Goal: Information Seeking & Learning: Learn about a topic

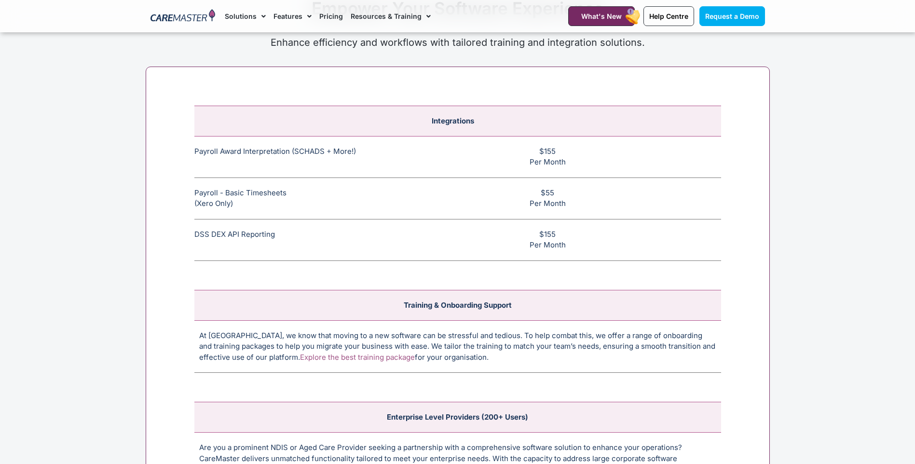
scroll to position [3627, 0]
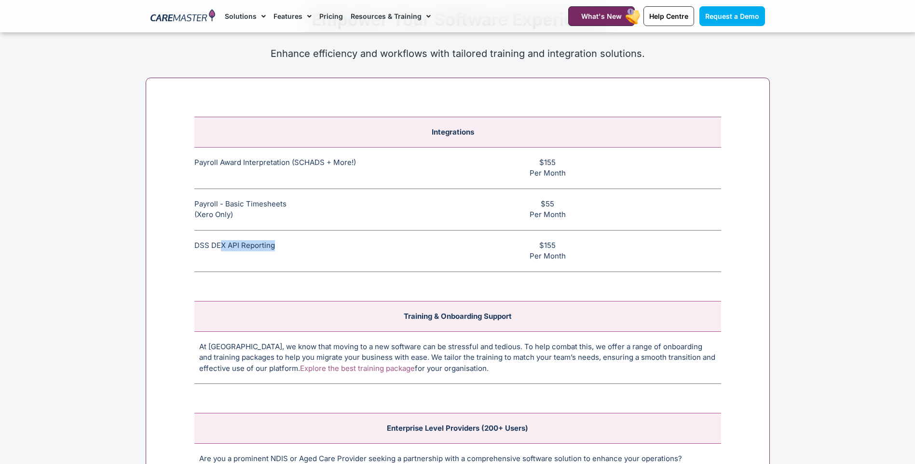
click at [275, 251] on td "DSS DEX API Reporting This feature allows CHSP and DSS services to be reported …" at bounding box center [289, 250] width 190 height 41
click at [648, 248] on td "$155 Per Month" at bounding box center [552, 250] width 337 height 41
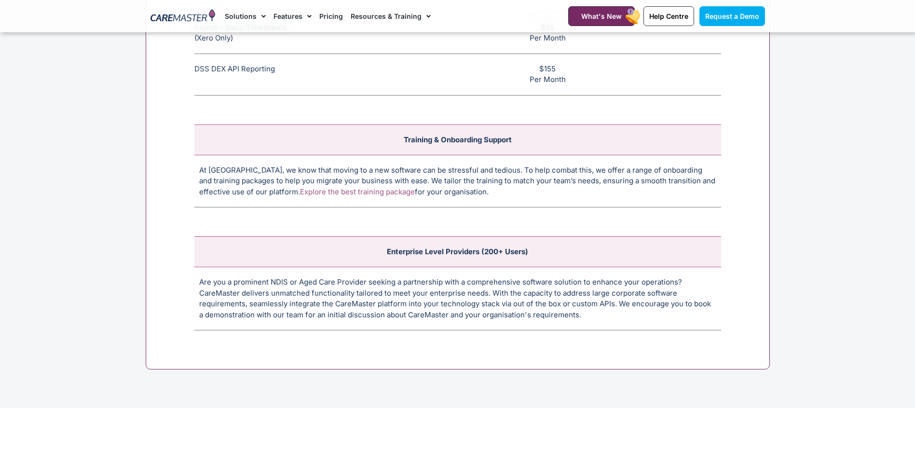
scroll to position [3538, 0]
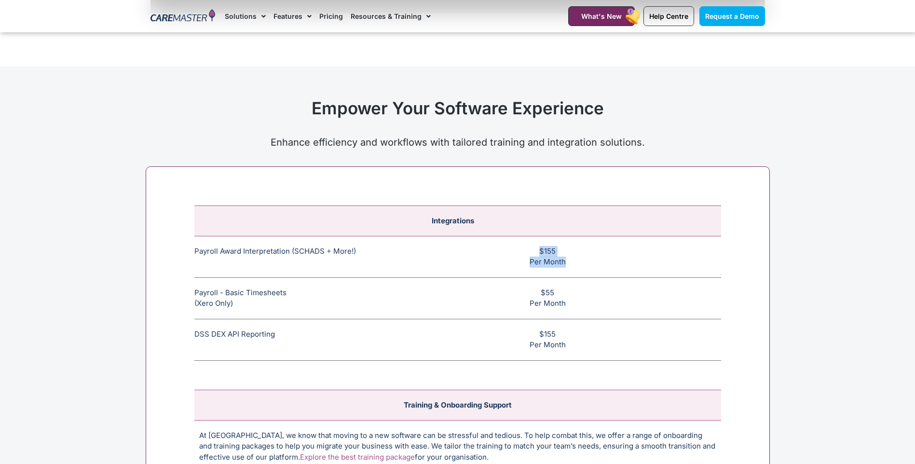
drag, startPoint x: 563, startPoint y: 266, endPoint x: 524, endPoint y: 251, distance: 40.8
click at [524, 251] on td "$155 Per Month" at bounding box center [552, 256] width 337 height 41
drag, startPoint x: 524, startPoint y: 251, endPoint x: 579, endPoint y: 263, distance: 55.7
click at [579, 263] on td "$155 Per Month" at bounding box center [552, 256] width 337 height 41
drag, startPoint x: 567, startPoint y: 265, endPoint x: 514, endPoint y: 249, distance: 55.9
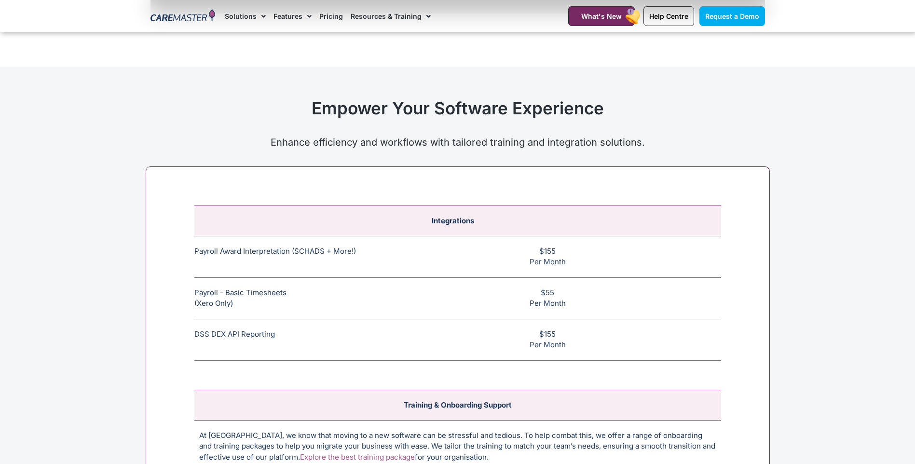
click at [514, 249] on td "$155 Per Month" at bounding box center [552, 256] width 337 height 41
click at [746, 219] on div "Integrations Payroll Award Interpretation (SCHADS + More!) The SCHADS Award int…" at bounding box center [458, 400] width 624 height 469
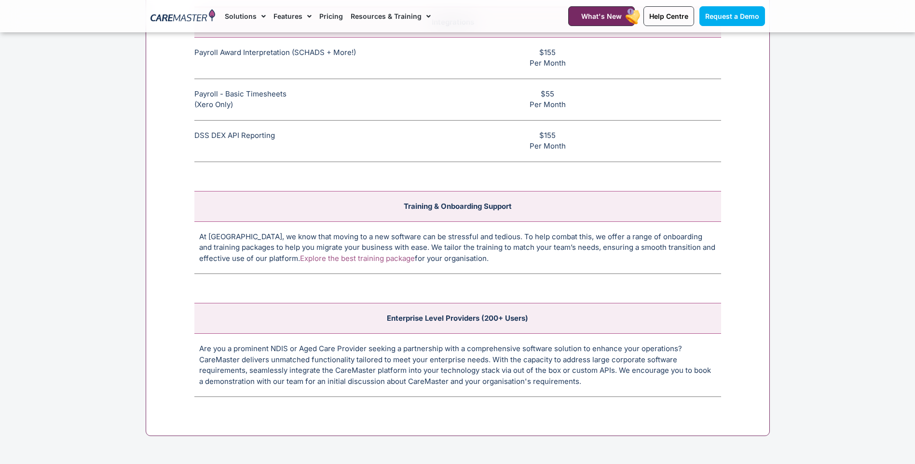
scroll to position [3715, 0]
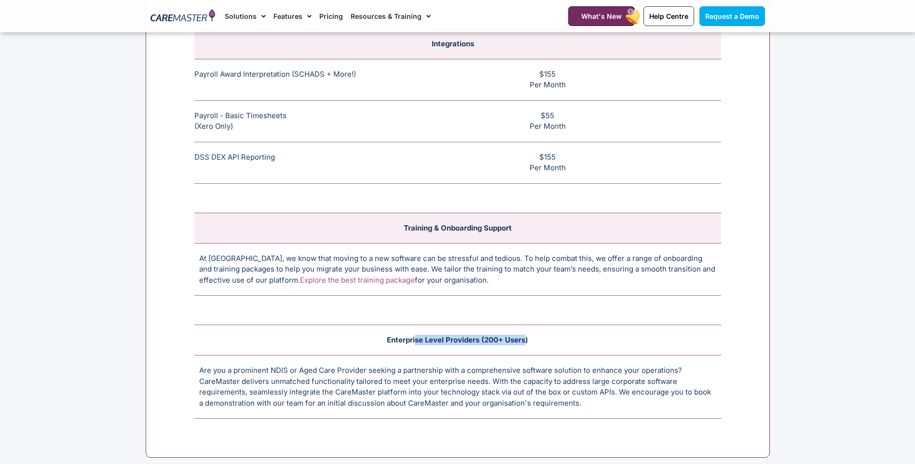
drag, startPoint x: 527, startPoint y: 345, endPoint x: 416, endPoint y: 350, distance: 111.1
click at [416, 350] on td "Enterprise Level Providers (200+ Users)" at bounding box center [457, 340] width 527 height 30
click at [440, 354] on td "Enterprise Level Providers (200+ Users)" at bounding box center [457, 340] width 527 height 30
drag, startPoint x: 407, startPoint y: 344, endPoint x: 532, endPoint y: 343, distance: 124.5
click at [532, 343] on td "Enterprise Level Providers (200+ Users)" at bounding box center [457, 340] width 527 height 30
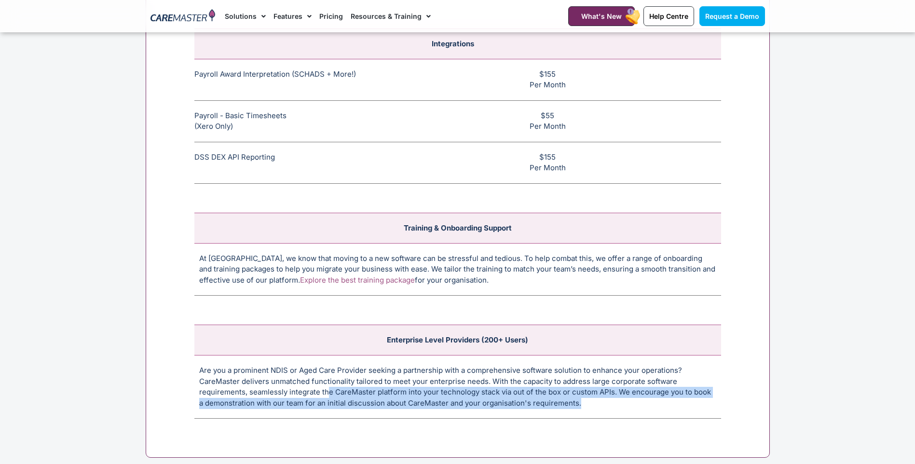
drag, startPoint x: 532, startPoint y: 343, endPoint x: 326, endPoint y: 396, distance: 212.9
click at [326, 396] on td "Are you a prominent NDIS or Aged Care Provider seeking a partnership with a com…" at bounding box center [457, 387] width 527 height 63
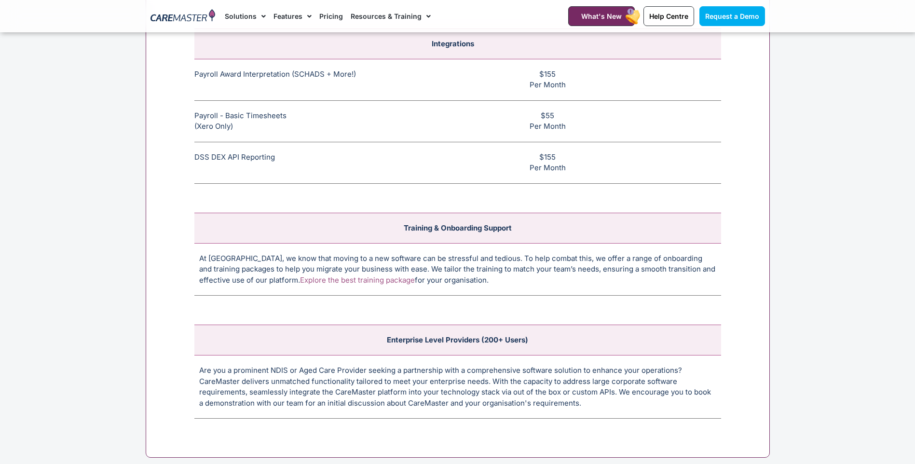
drag, startPoint x: 326, startPoint y: 396, endPoint x: 406, endPoint y: 380, distance: 81.8
click at [406, 380] on td "Are you a prominent NDIS or Aged Care Provider seeking a partnership with a com…" at bounding box center [457, 387] width 527 height 63
drag, startPoint x: 498, startPoint y: 393, endPoint x: 614, endPoint y: 394, distance: 116.3
click at [614, 394] on td "Are you a prominent NDIS or Aged Care Provider seeking a partnership with a com…" at bounding box center [457, 387] width 527 height 63
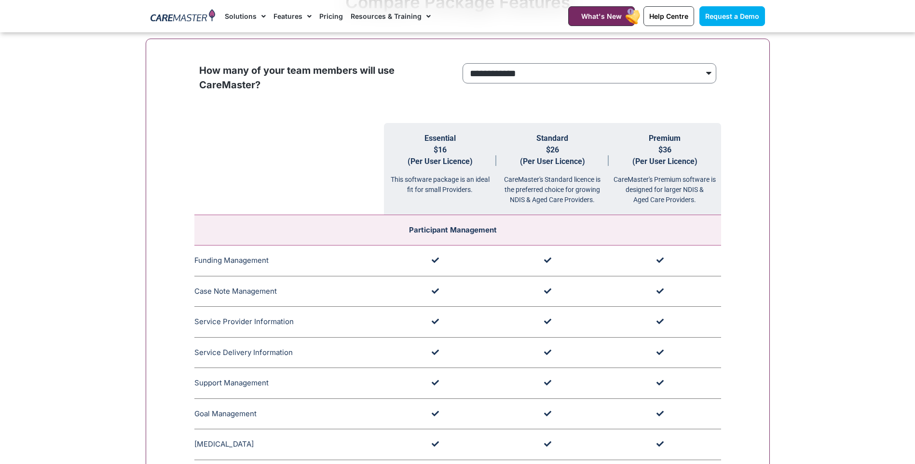
scroll to position [884, 0]
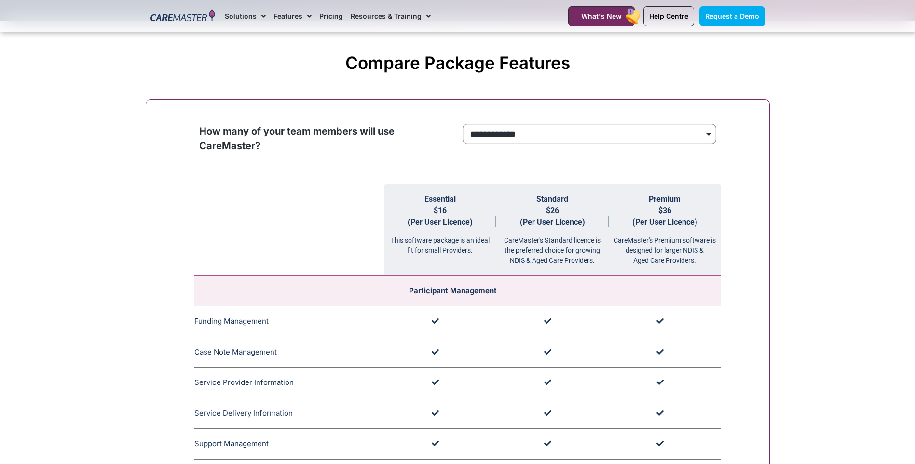
click at [586, 143] on select "**********" at bounding box center [590, 134] width 254 height 20
click at [463, 124] on select "**********" at bounding box center [590, 134] width 254 height 20
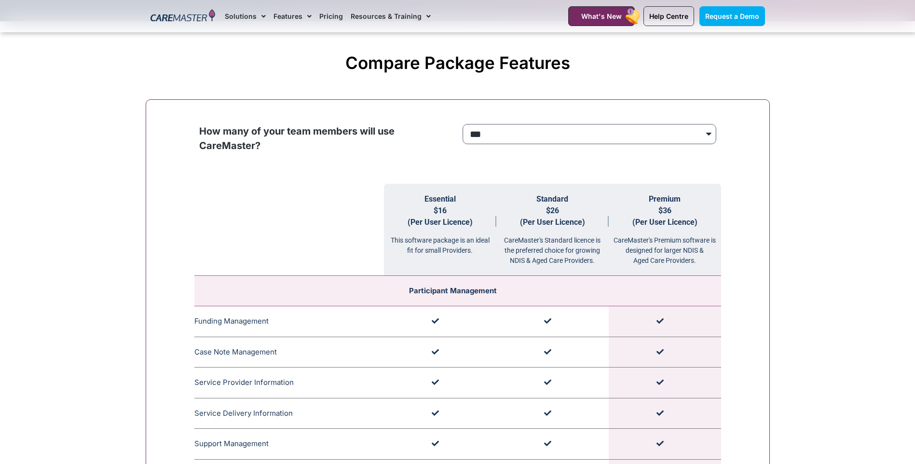
click at [565, 143] on select "**********" at bounding box center [590, 134] width 254 height 20
click at [463, 124] on select "**********" at bounding box center [590, 134] width 254 height 20
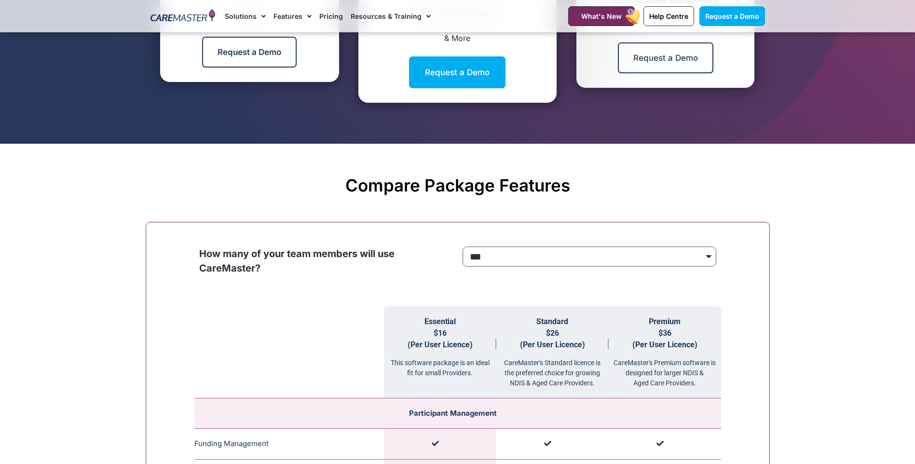
scroll to position [796, 0]
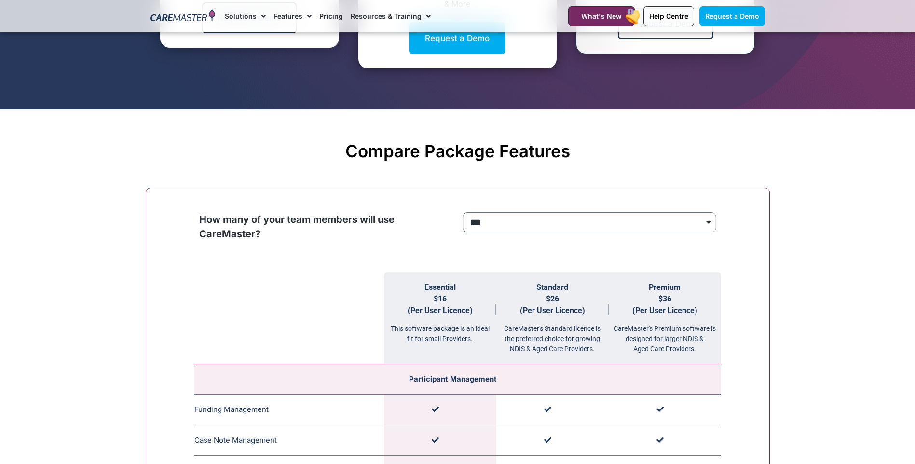
click at [550, 223] on select "**********" at bounding box center [590, 222] width 254 height 20
select select "****"
click at [463, 213] on select "**********" at bounding box center [590, 222] width 254 height 20
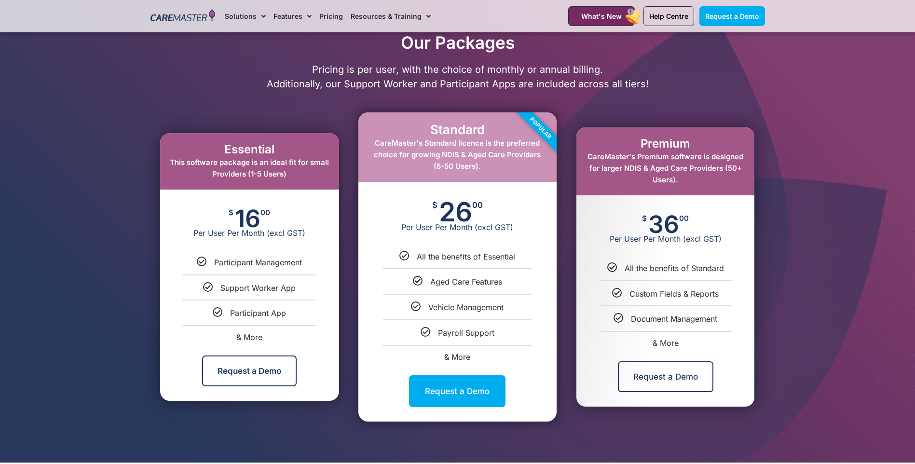
scroll to position [354, 0]
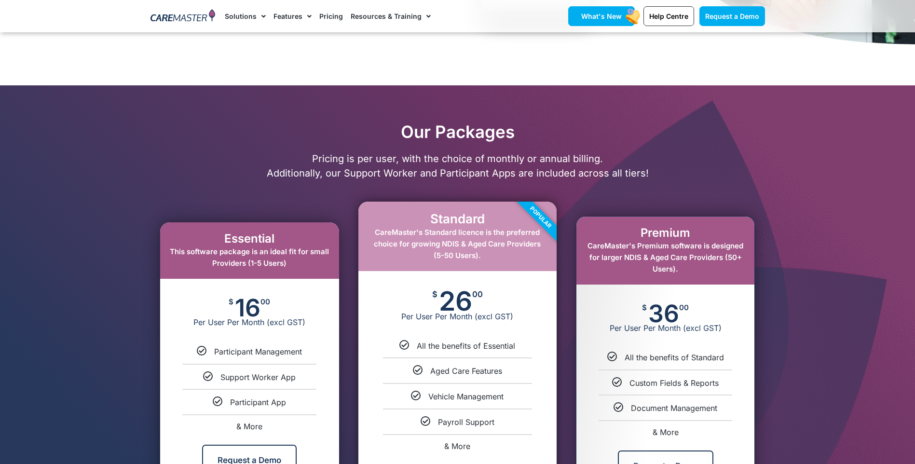
click at [621, 15] on span "What's New" at bounding box center [601, 16] width 41 height 8
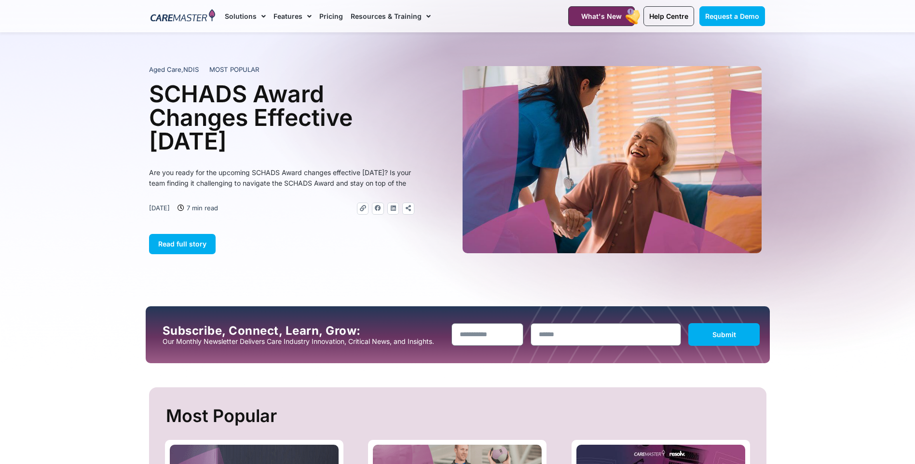
click at [337, 16] on link "Pricing" at bounding box center [331, 16] width 24 height 32
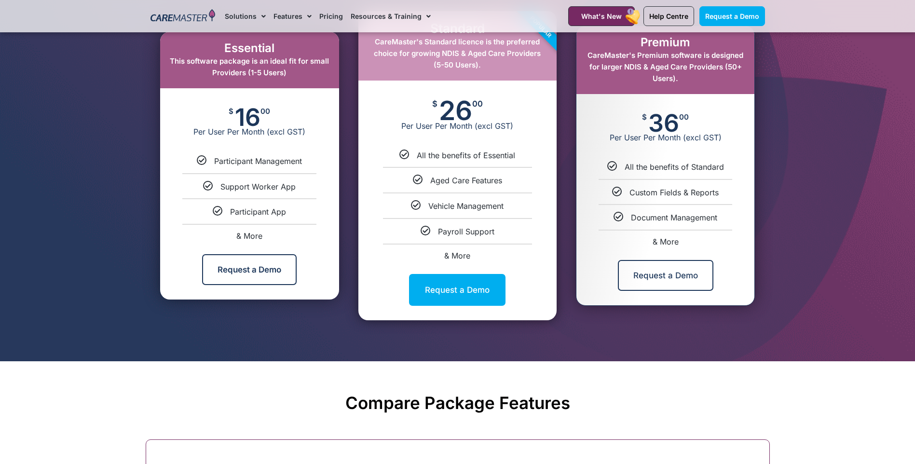
scroll to position [472, 0]
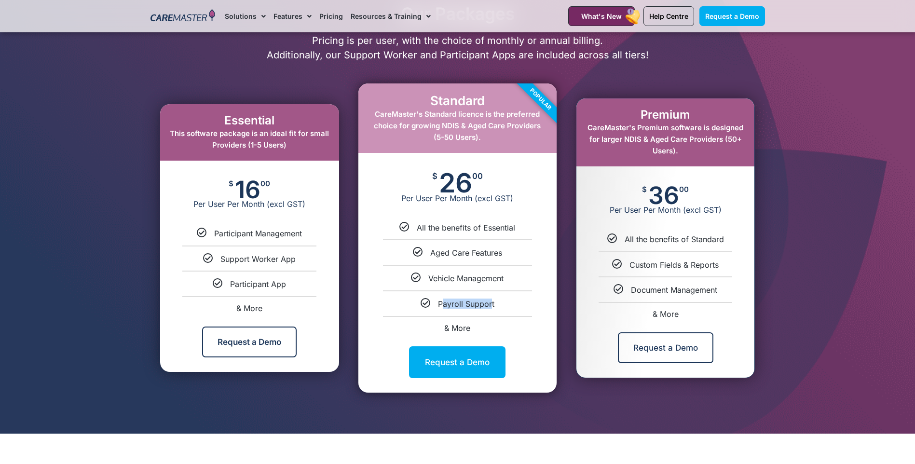
drag, startPoint x: 440, startPoint y: 298, endPoint x: 489, endPoint y: 297, distance: 49.2
click at [489, 297] on li "Payroll Support" at bounding box center [457, 299] width 198 height 18
drag, startPoint x: 489, startPoint y: 297, endPoint x: 532, endPoint y: 313, distance: 46.0
click at [532, 313] on ul "All the benefits of Essential Aged Care Features Vehicle Management Payroll Sup…" at bounding box center [457, 277] width 198 height 110
click at [457, 330] on span "& More" at bounding box center [457, 328] width 26 height 10
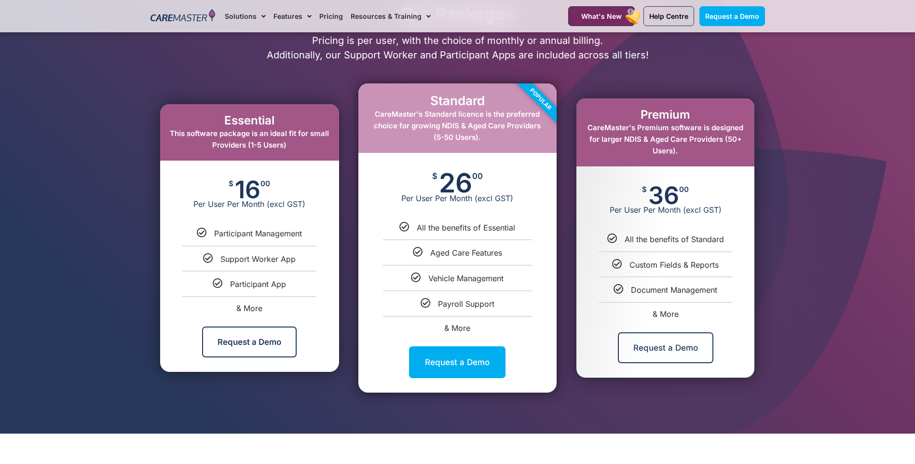
select select "****"
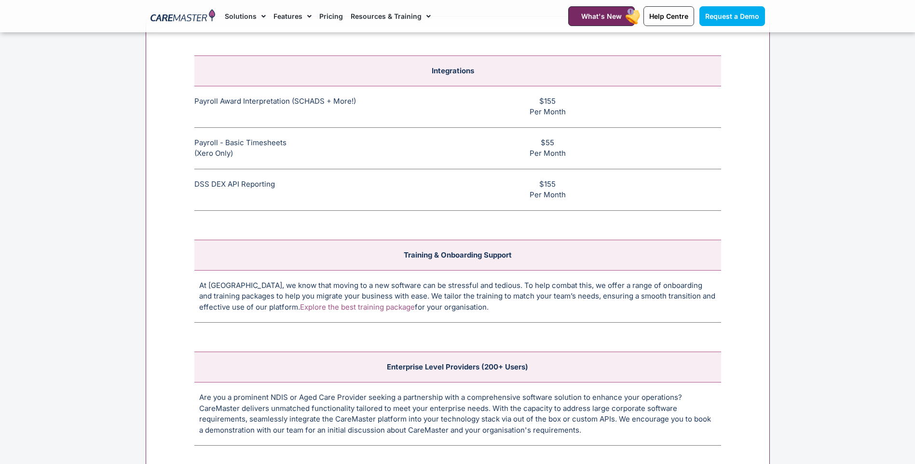
scroll to position [3712, 0]
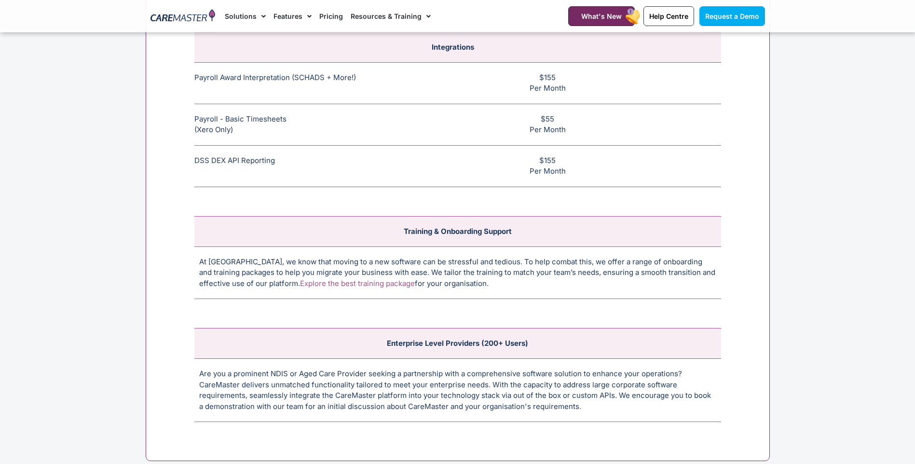
click at [338, 282] on link "Explore the best training package" at bounding box center [357, 283] width 115 height 9
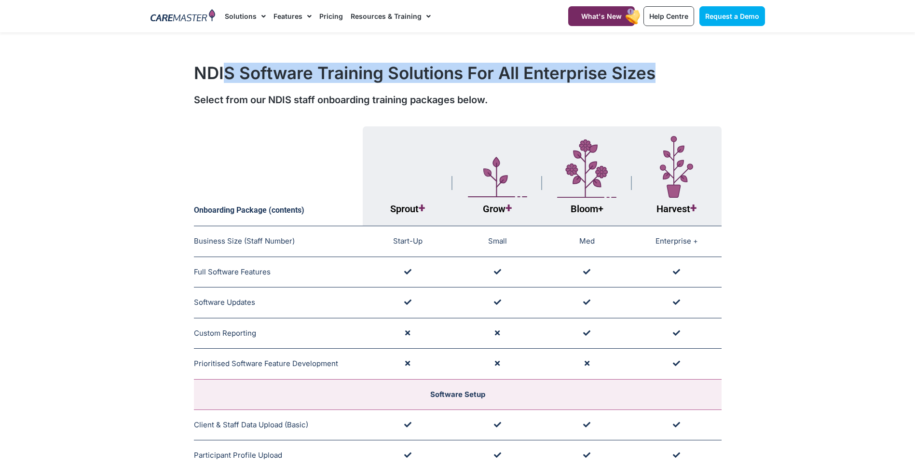
drag, startPoint x: 227, startPoint y: 76, endPoint x: 688, endPoint y: 72, distance: 460.8
click at [688, 72] on h1 "NDIS Software Training Solutions For All Enterprise Sizes" at bounding box center [458, 73] width 528 height 20
drag, startPoint x: 688, startPoint y: 72, endPoint x: 811, endPoint y: 90, distance: 124.2
click at [811, 88] on section "NDIS Software Training Solutions For All Enterprise Sizes Select from our NDIS …" at bounding box center [457, 85] width 915 height 54
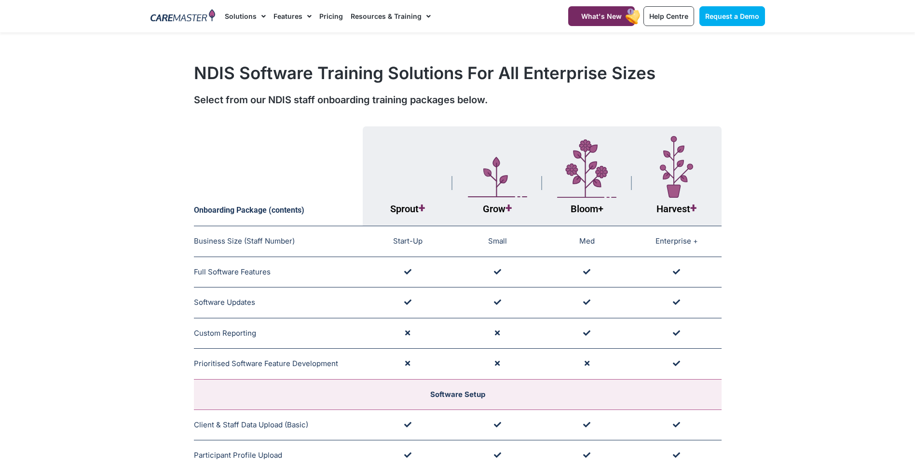
drag, startPoint x: 270, startPoint y: 76, endPoint x: 576, endPoint y: 103, distance: 306.6
click at [576, 103] on div "NDIS Software Training Solutions For All Enterprise Sizes Select from our NDIS …" at bounding box center [458, 85] width 624 height 54
drag, startPoint x: 576, startPoint y: 103, endPoint x: 832, endPoint y: 82, distance: 257.5
click at [832, 82] on section "NDIS Software Training Solutions For All Enterprise Sizes Select from our NDIS …" at bounding box center [457, 85] width 915 height 54
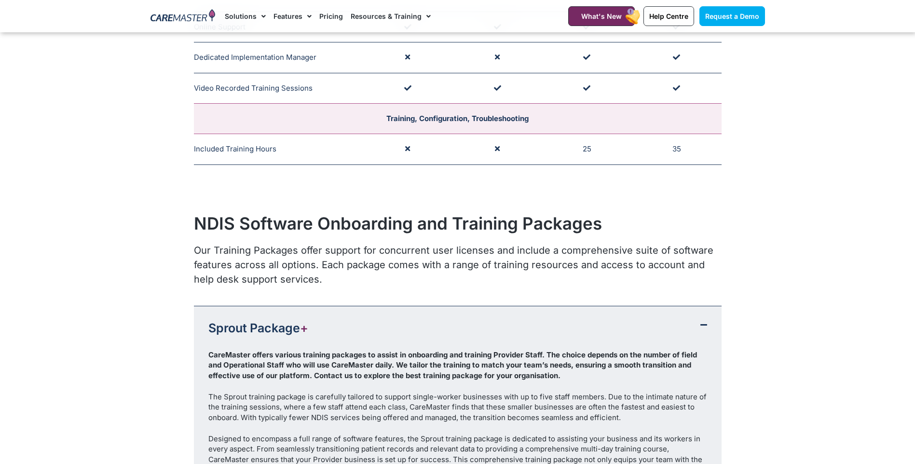
scroll to position [973, 0]
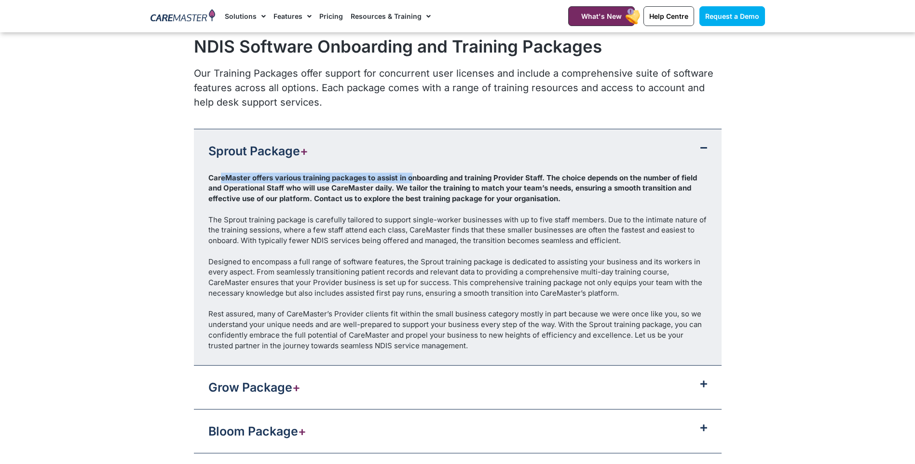
drag, startPoint x: 237, startPoint y: 175, endPoint x: 423, endPoint y: 183, distance: 185.4
click at [423, 183] on div "CareMaster offers various training packages to assist in onboarding and trainin…" at bounding box center [457, 188] width 499 height 31
drag, startPoint x: 371, startPoint y: 348, endPoint x: 379, endPoint y: 345, distance: 9.2
click at [379, 345] on div "Rest assured, many of CareMaster’s Provider clients fit within the small busine…" at bounding box center [457, 330] width 499 height 42
drag, startPoint x: 379, startPoint y: 345, endPoint x: 376, endPoint y: 400, distance: 55.6
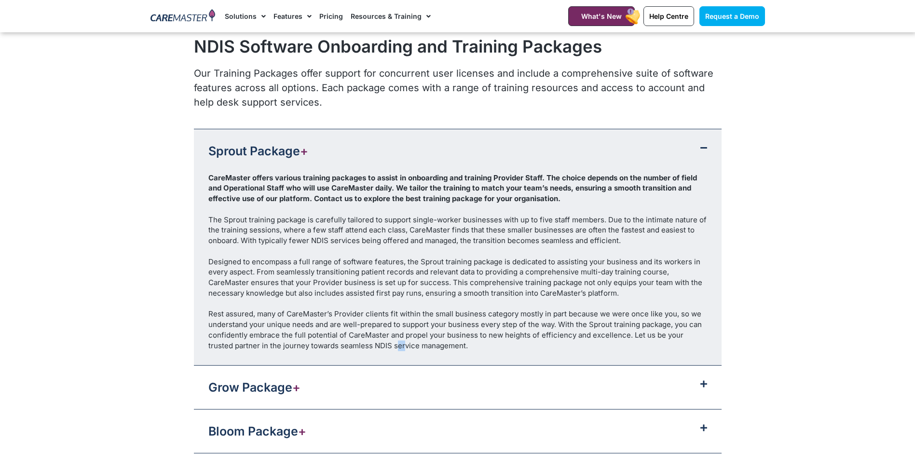
click at [375, 399] on div "Grow Package +" at bounding box center [458, 387] width 528 height 43
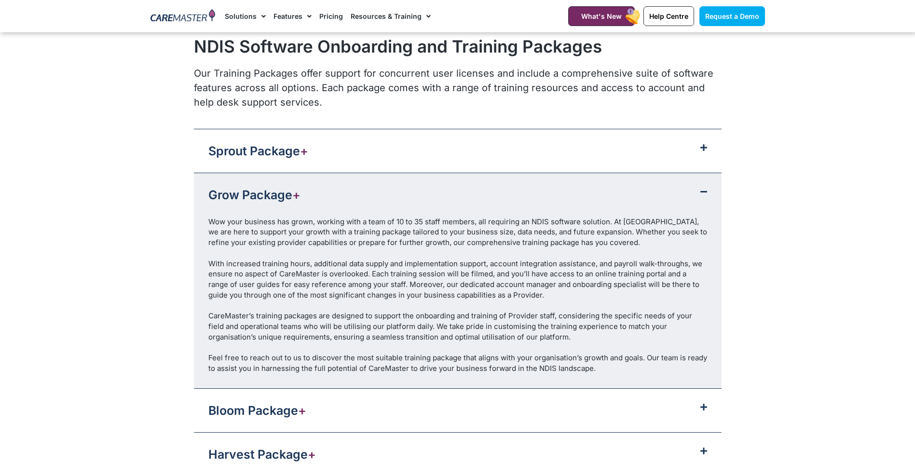
scroll to position [1150, 0]
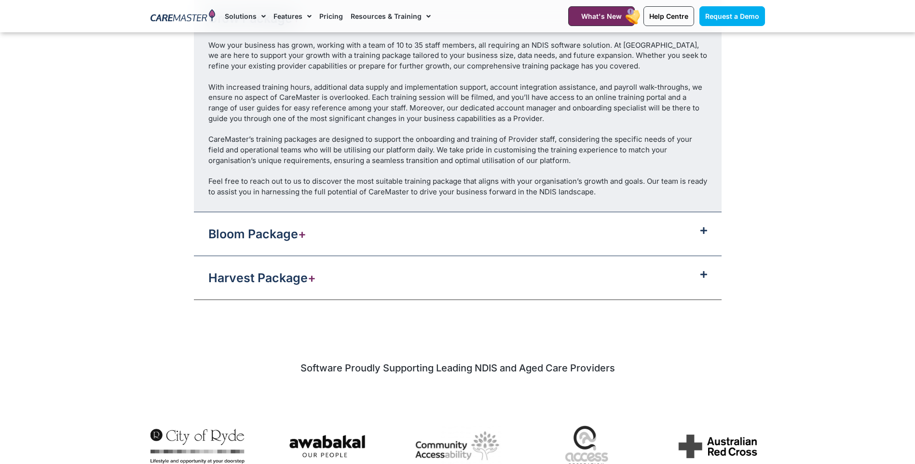
click at [370, 232] on div "Bloom Package +" at bounding box center [458, 233] width 528 height 43
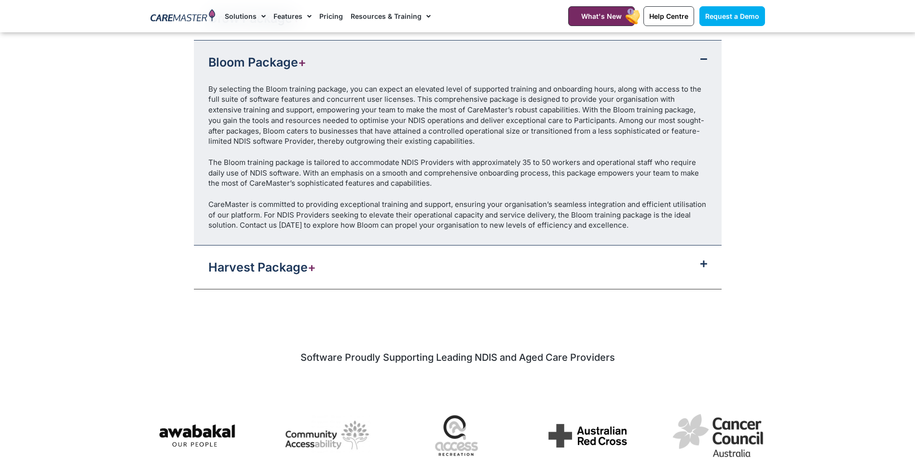
click at [381, 278] on div "Harvest Package +" at bounding box center [458, 267] width 528 height 43
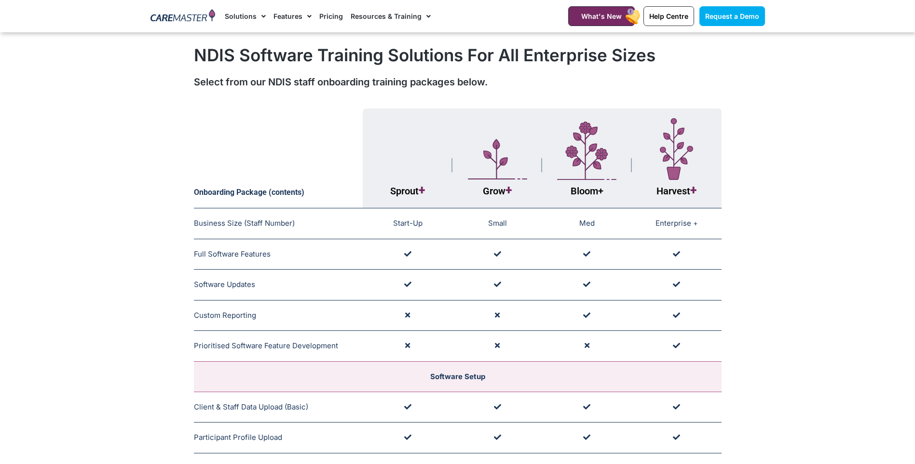
scroll to position [0, 0]
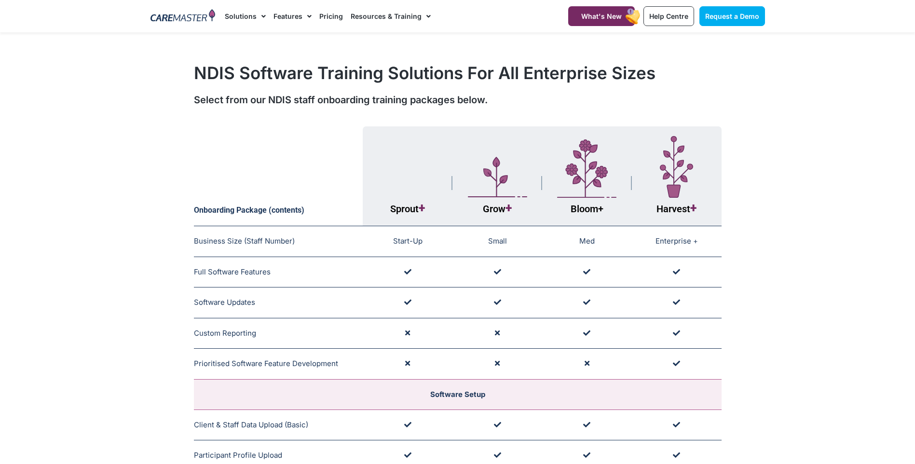
drag, startPoint x: 124, startPoint y: 286, endPoint x: 127, endPoint y: 265, distance: 21.0
